Goal: Check status: Check status

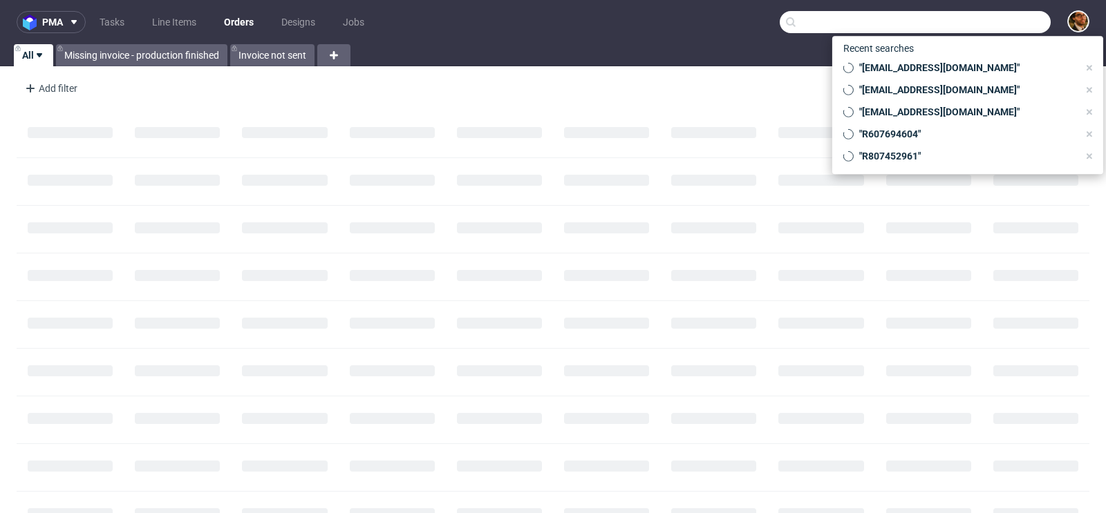
click at [983, 27] on input "text" at bounding box center [915, 22] width 271 height 22
paste input "R608925572"
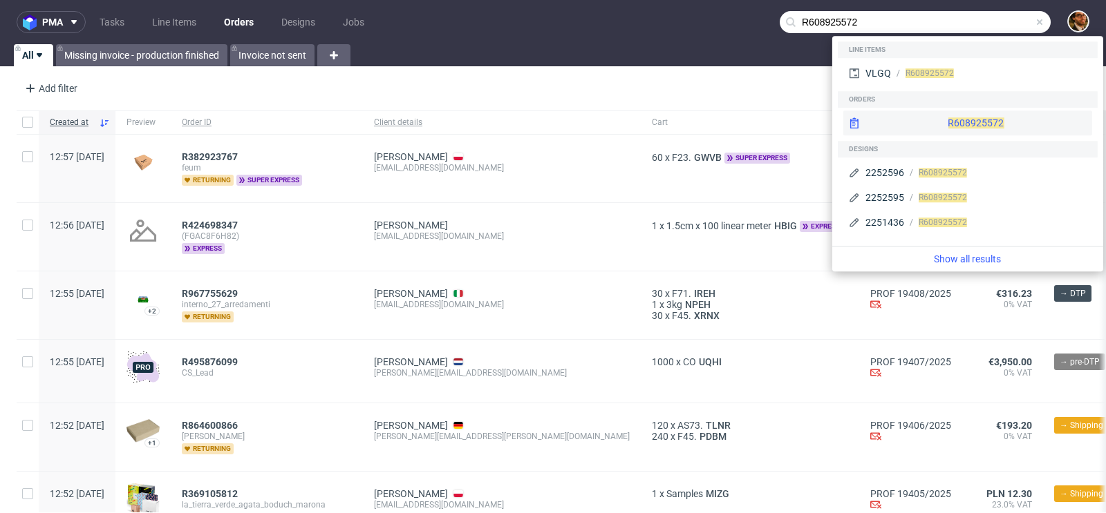
type input "R608925572"
click at [950, 119] on div "R608925572" at bounding box center [967, 123] width 249 height 25
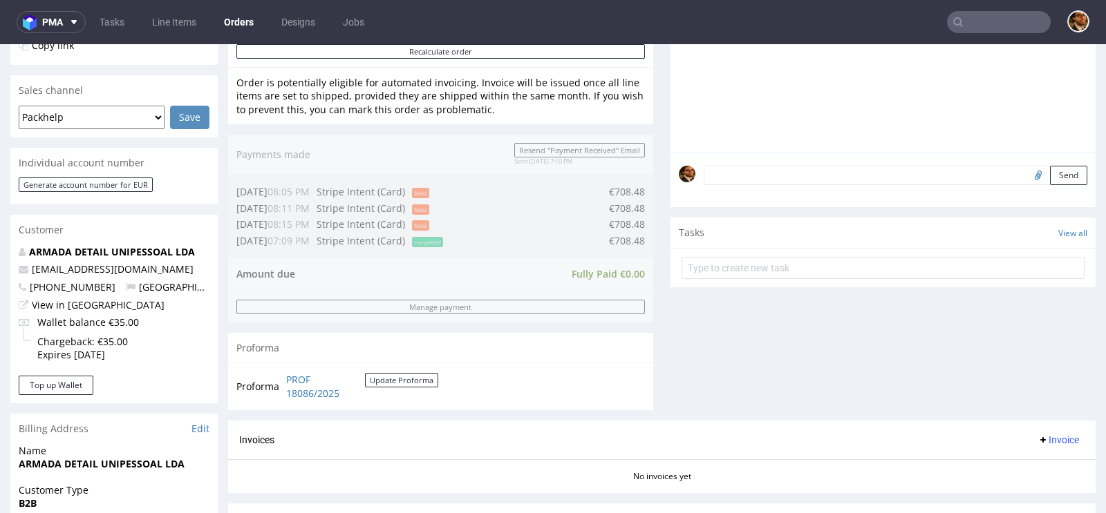
scroll to position [520, 0]
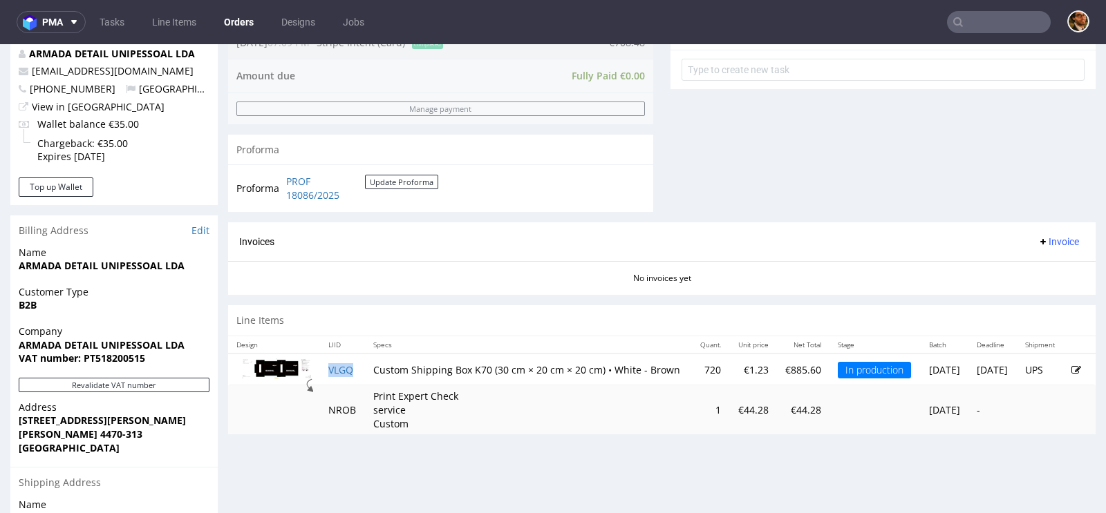
click at [346, 361] on td "VLGQ" at bounding box center [342, 370] width 45 height 32
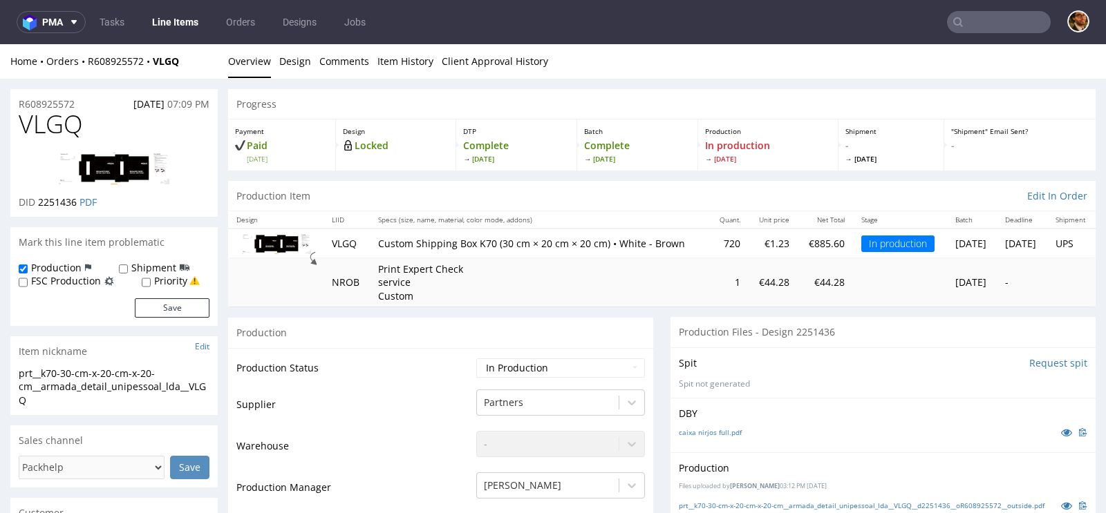
click at [120, 177] on img at bounding box center [114, 168] width 111 height 32
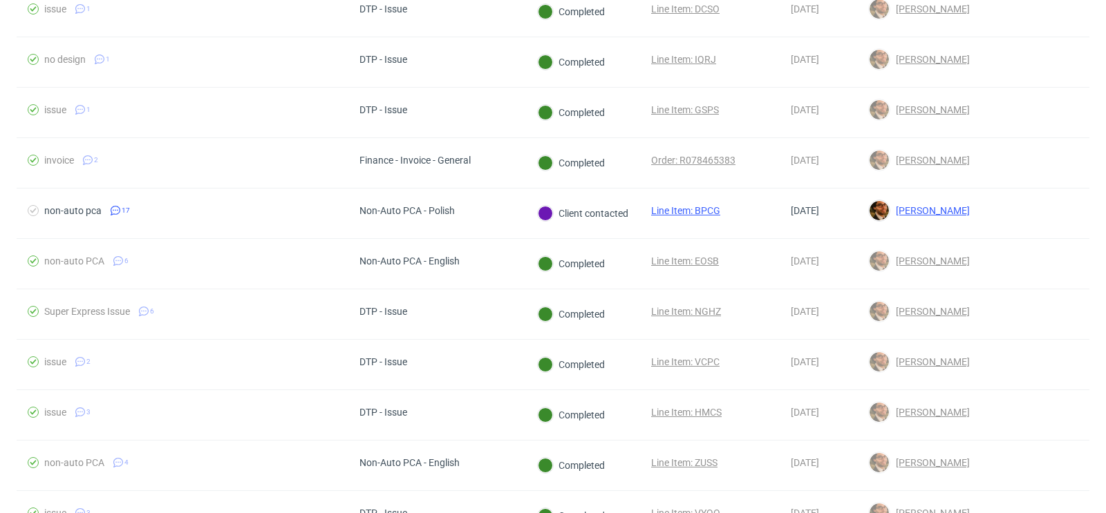
scroll to position [954, 0]
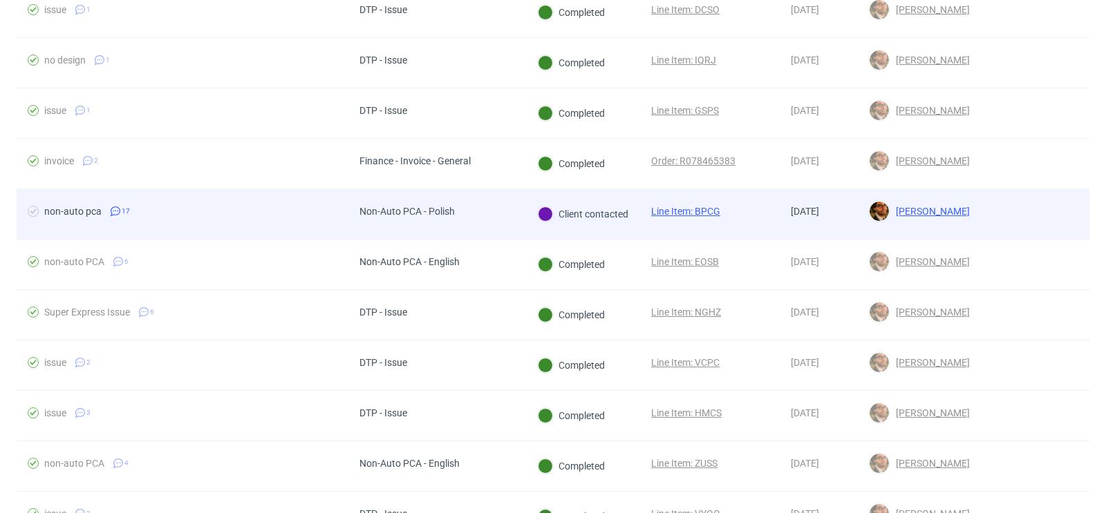
click at [1017, 209] on div at bounding box center [1035, 214] width 108 height 50
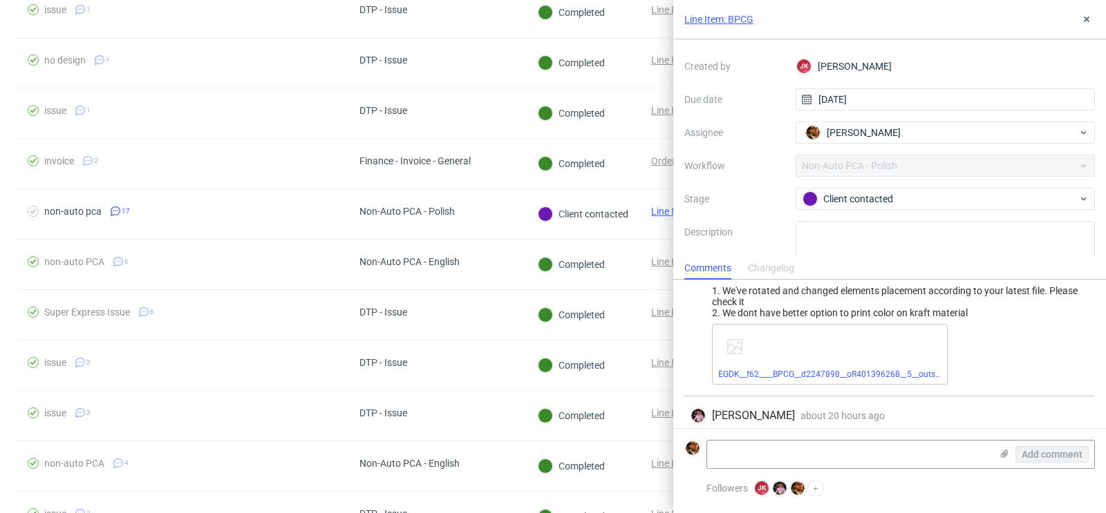
scroll to position [70, 0]
click at [1084, 23] on icon at bounding box center [1086, 19] width 11 height 11
